Goal: Find specific page/section: Find specific page/section

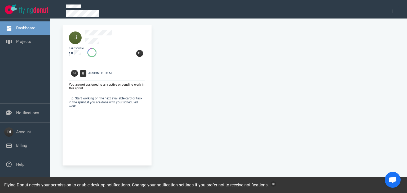
click at [87, 45] on div "cards total" at bounding box center [107, 52] width 83 height 17
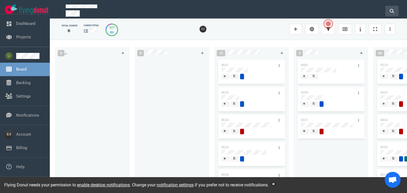
click at [390, 12] on button at bounding box center [391, 11] width 13 height 11
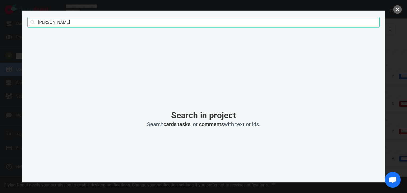
type input "[PERSON_NAME]"
click button "Search" at bounding box center [0, 0] width 0 height 0
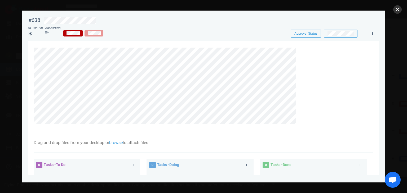
click at [398, 9] on button "close" at bounding box center [397, 9] width 8 height 8
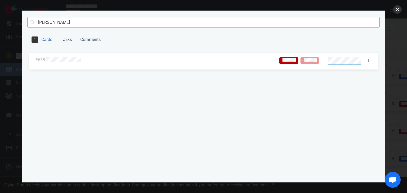
click at [398, 10] on button "close" at bounding box center [397, 9] width 8 height 8
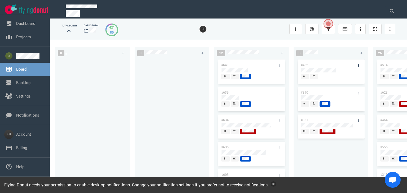
click at [276, 184] on button "button" at bounding box center [273, 184] width 5 height 5
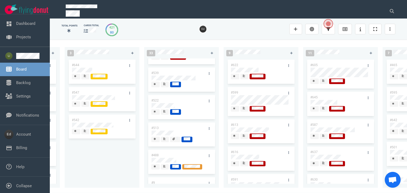
scroll to position [742, 0]
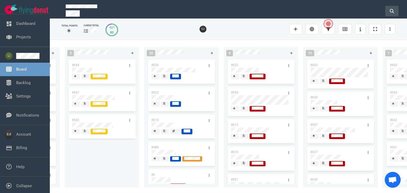
click at [388, 14] on button at bounding box center [391, 11] width 13 height 11
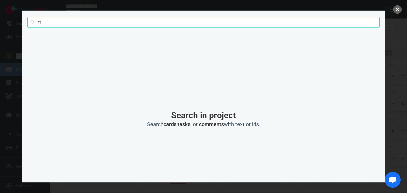
type input "f"
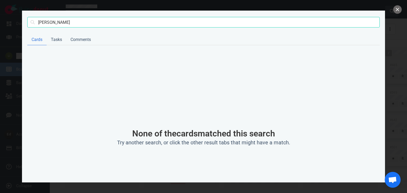
type input "[PERSON_NAME]"
click button "Search" at bounding box center [0, 0] width 0 height 0
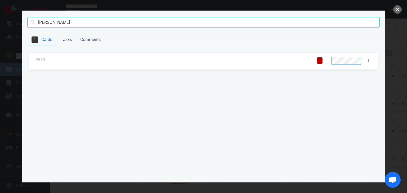
click button "Search" at bounding box center [0, 0] width 0 height 0
click at [91, 56] on div at bounding box center [171, 60] width 253 height 13
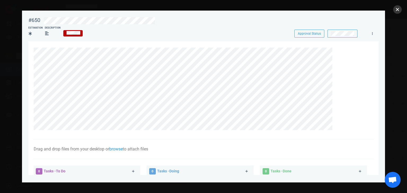
click at [400, 11] on button "close" at bounding box center [397, 9] width 8 height 8
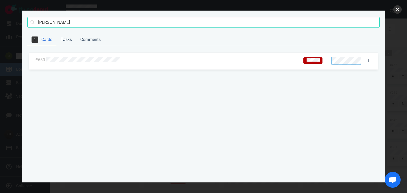
click at [395, 11] on button "close" at bounding box center [397, 9] width 8 height 8
